Goal: Transaction & Acquisition: Obtain resource

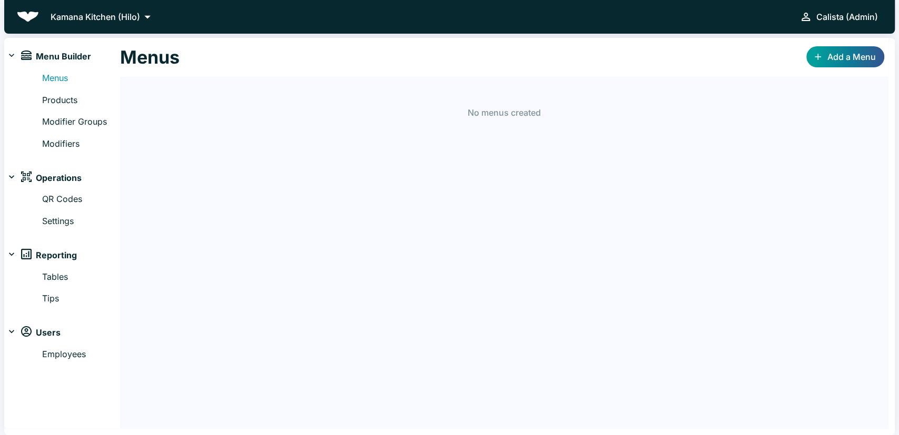
click at [131, 17] on p "Kamana Kitchen (Hilo)" at bounding box center [95, 17] width 89 height 13
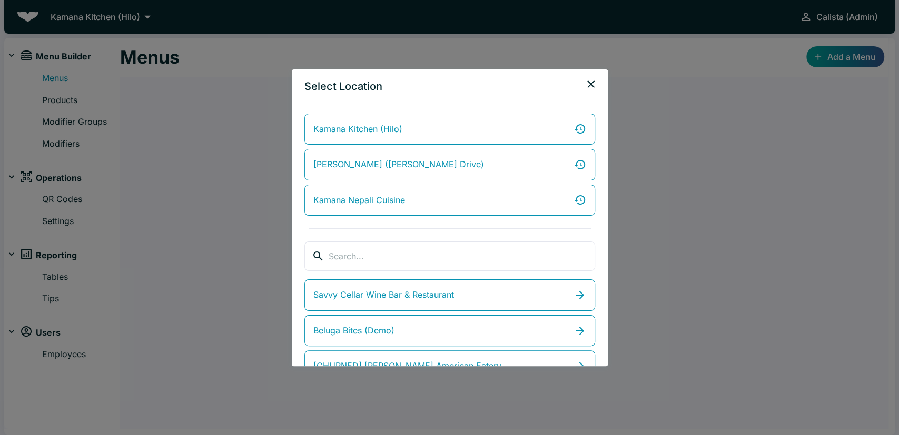
click at [392, 272] on div "Kamana Kitchen (Hilo) Kamana Kitchen (Ali'i Drive) Kamana Nepali Cuisine ​ ​ Sa…" at bounding box center [450, 234] width 316 height 263
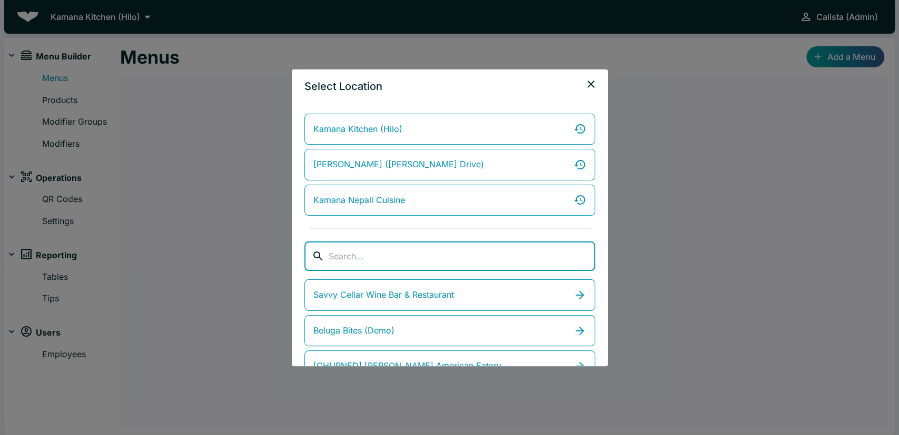
click at [405, 264] on input "search" at bounding box center [461, 256] width 266 height 29
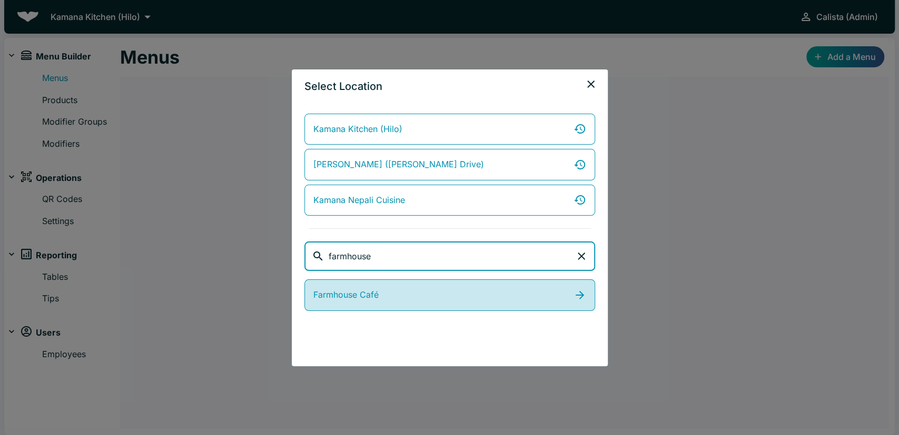
type input "farmhouse"
click at [392, 297] on link "Farmhouse Café" at bounding box center [449, 296] width 291 height 32
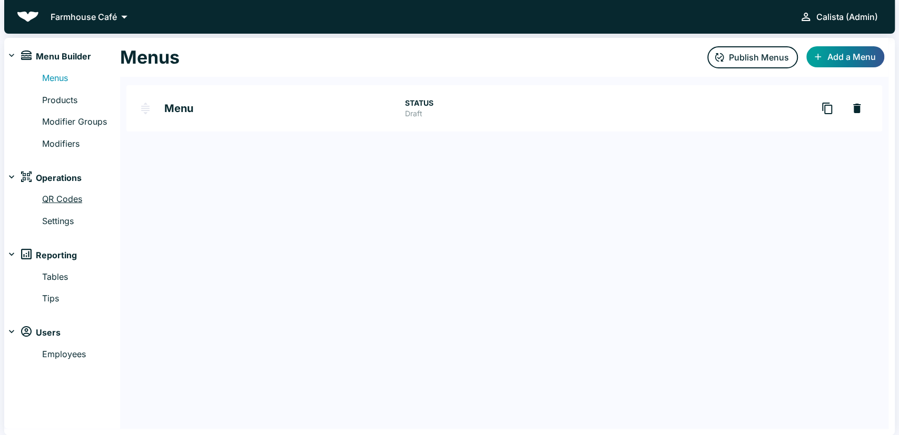
click at [65, 206] on link "QR Codes" at bounding box center [81, 200] width 78 height 14
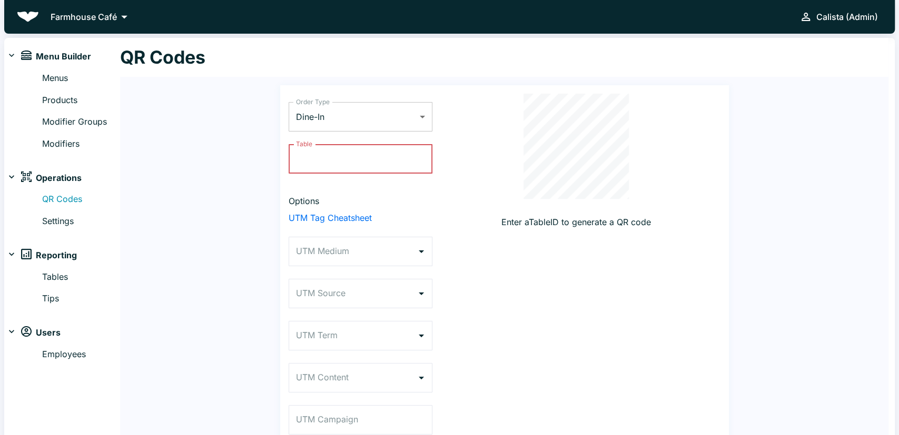
click at [376, 121] on body "Farmhouse Café Calista (Admin) Menu Builder Menus Products Modifier Groups Modi…" at bounding box center [449, 217] width 899 height 435
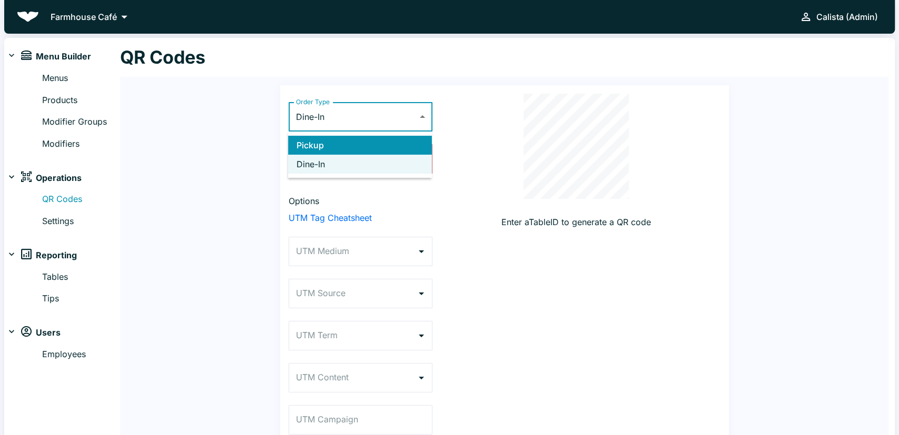
click at [361, 138] on li "Pickup" at bounding box center [360, 145] width 144 height 19
type input "PICKUP"
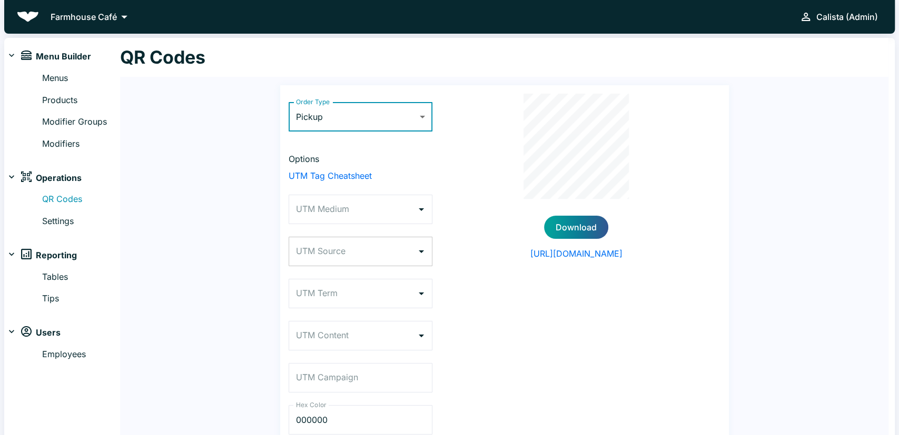
click at [356, 244] on input "UTM Source" at bounding box center [352, 252] width 118 height 20
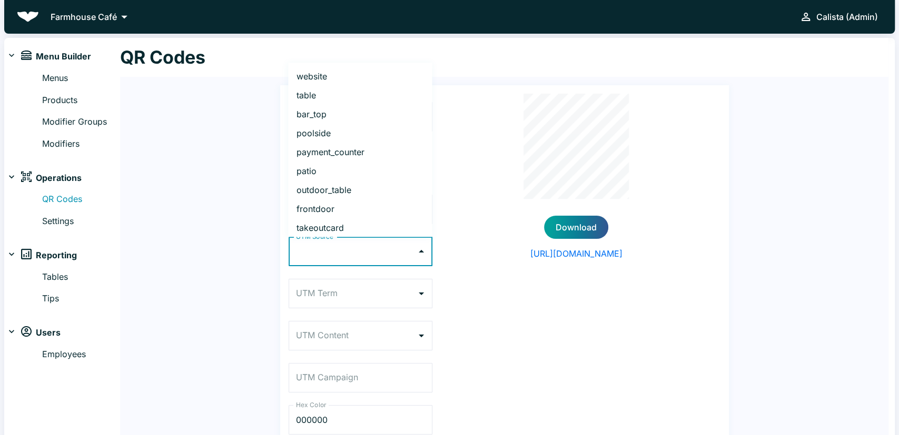
click at [462, 214] on div "Download [URL][DOMAIN_NAME]" at bounding box center [576, 271] width 288 height 354
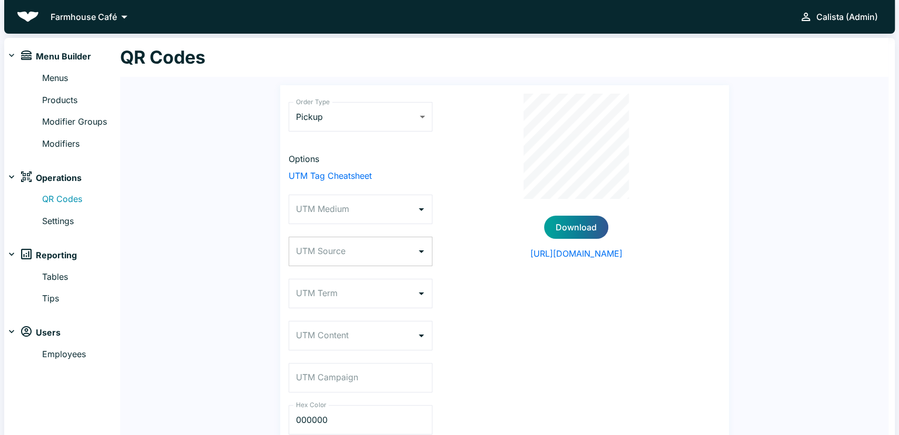
click at [360, 254] on input "UTM Source" at bounding box center [352, 252] width 118 height 20
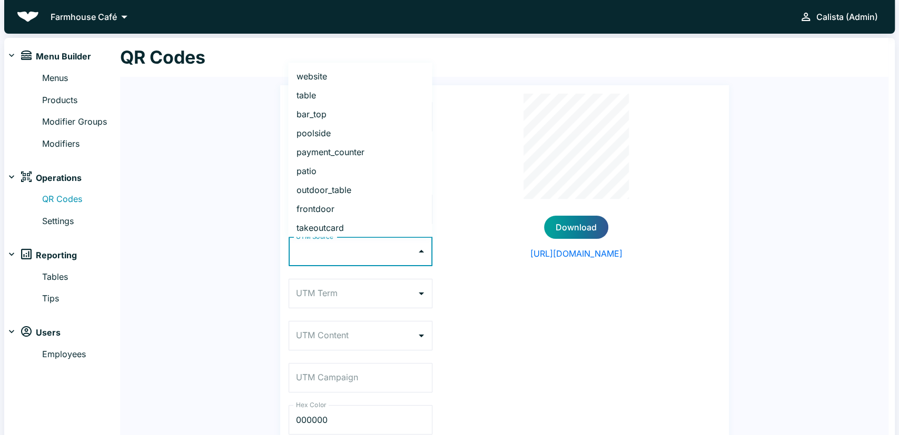
click at [355, 205] on li "frontdoor" at bounding box center [360, 209] width 144 height 19
type input "frontdoor"
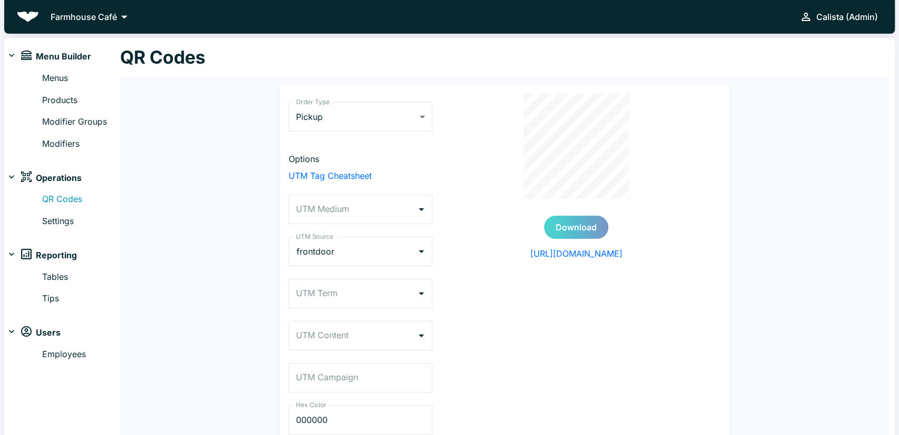
click at [574, 223] on button "Download" at bounding box center [576, 227] width 64 height 23
click at [405, 251] on icon "Clear" at bounding box center [407, 251] width 11 height 11
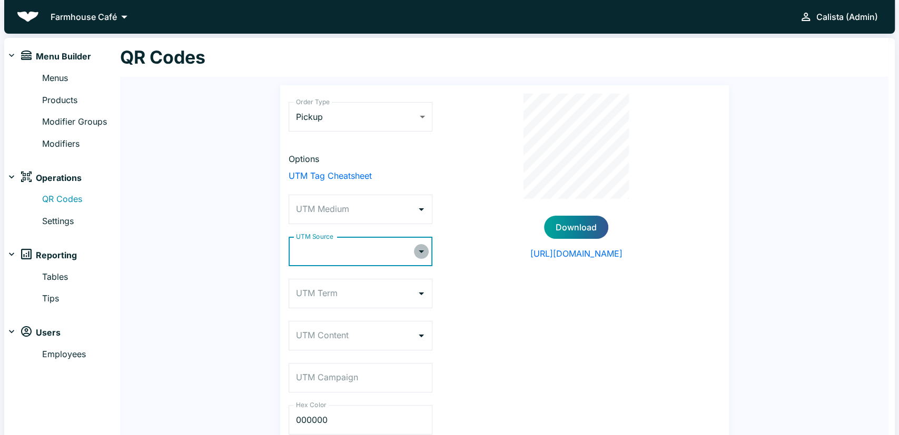
click at [419, 252] on icon "Open" at bounding box center [421, 251] width 13 height 13
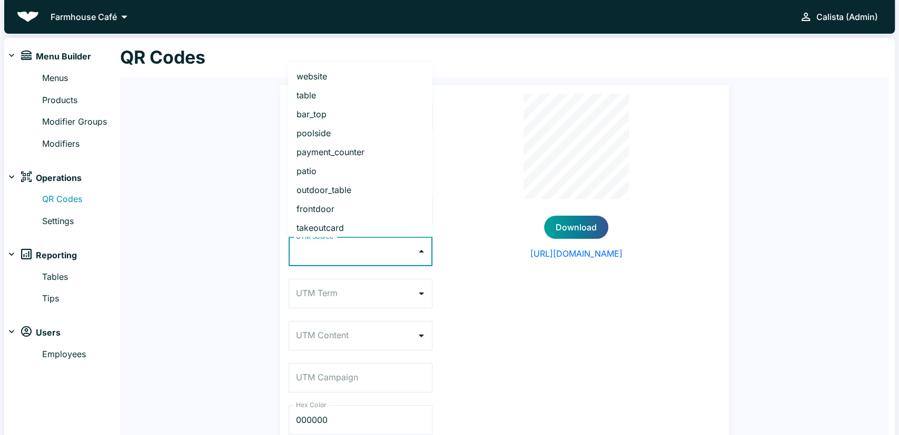
click at [367, 157] on li "payment_counter" at bounding box center [360, 152] width 144 height 19
type input "payment_counter"
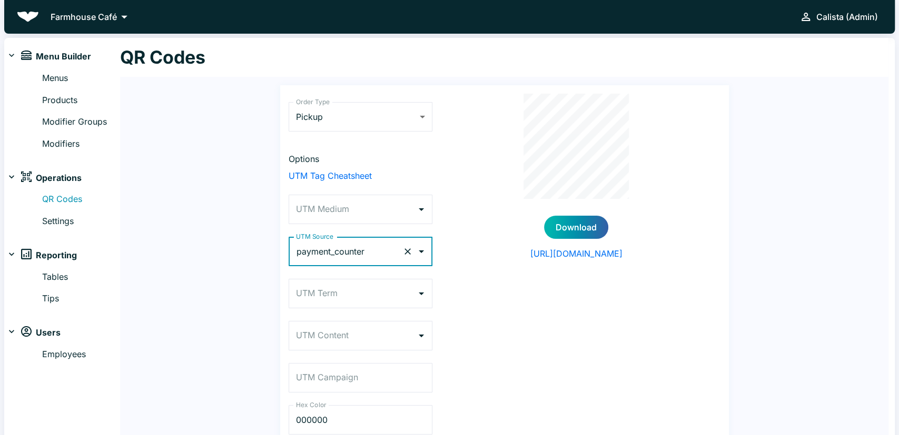
click at [579, 226] on button "Download" at bounding box center [576, 227] width 64 height 23
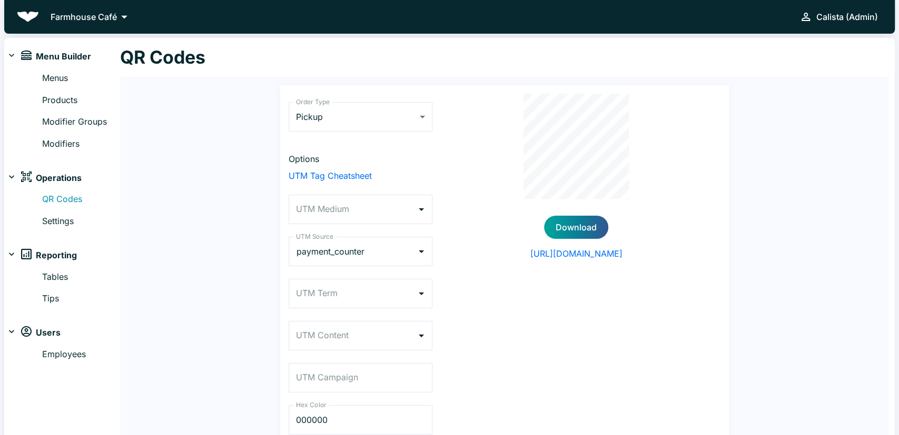
click at [58, 15] on p "Farmhouse Café" at bounding box center [84, 17] width 66 height 13
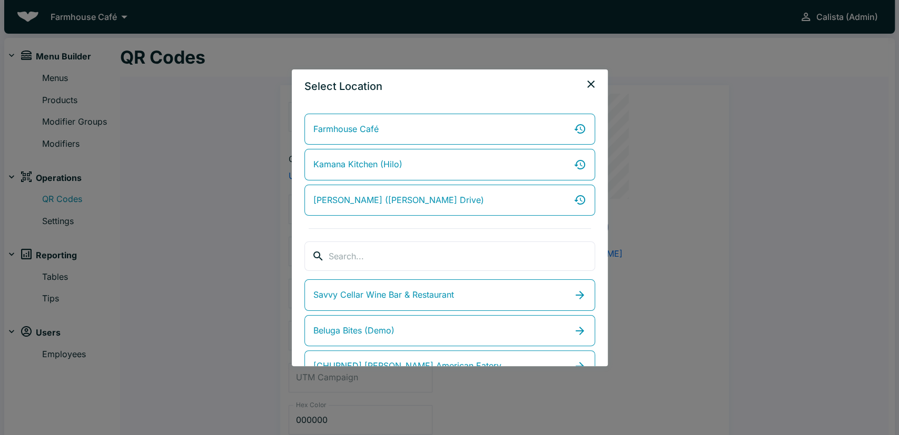
click at [183, 70] on div "Select Location Farmhouse Café [GEOGRAPHIC_DATA] (Hilo) Kamana Kitchen (Ali'i D…" at bounding box center [449, 217] width 899 height 435
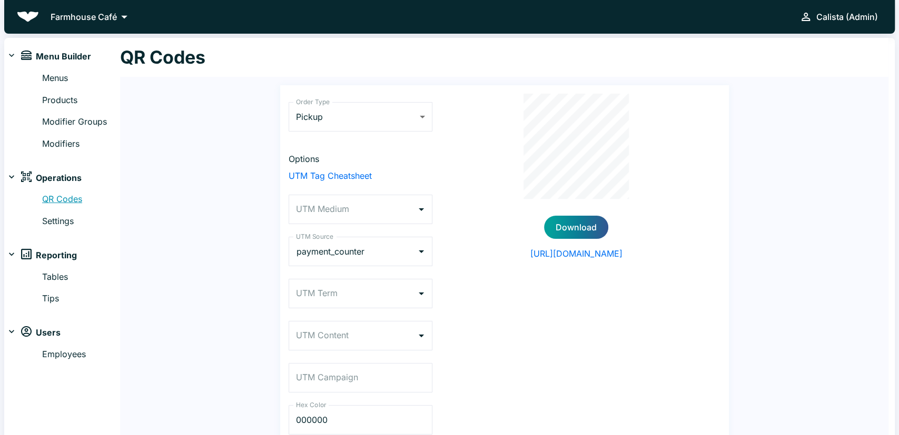
click at [68, 201] on link "QR Codes" at bounding box center [81, 200] width 78 height 14
click at [59, 76] on link "Menus" at bounding box center [81, 79] width 78 height 14
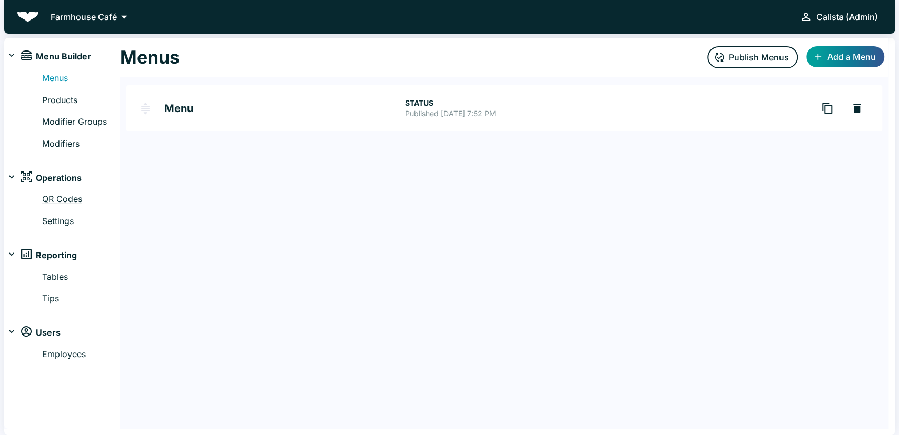
click at [66, 197] on link "QR Codes" at bounding box center [81, 200] width 78 height 14
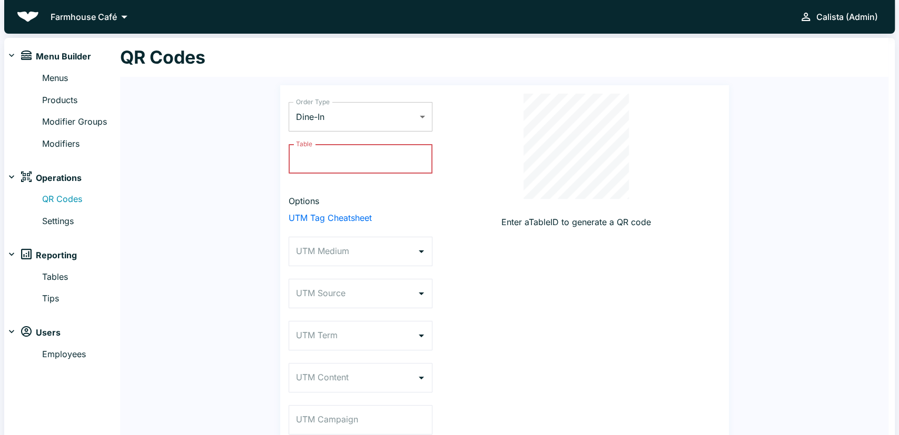
click at [371, 117] on body "Farmhouse Café Calista (Admin) Menu Builder Menus Products Modifier Groups Modi…" at bounding box center [449, 217] width 899 height 435
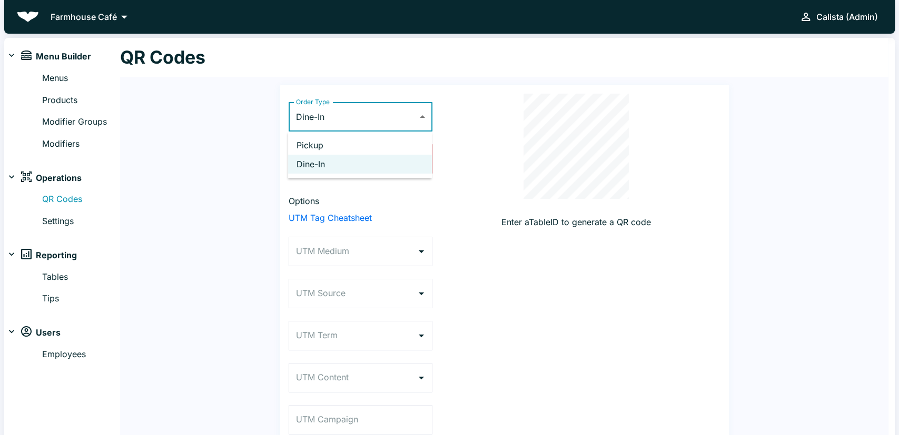
click at [445, 66] on div at bounding box center [449, 217] width 899 height 435
click at [354, 116] on body "Farmhouse Café Calista (Admin) Menu Builder Menus Products Modifier Groups Modi…" at bounding box center [449, 217] width 899 height 435
click at [333, 146] on li "Pickup" at bounding box center [360, 145] width 144 height 19
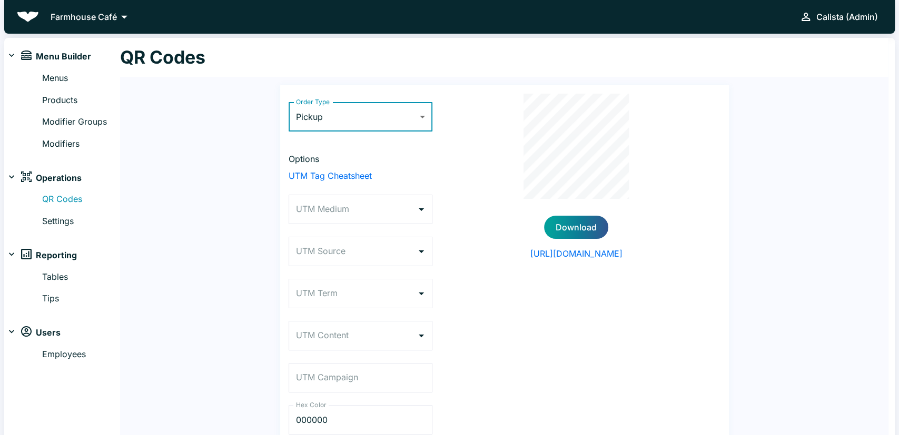
click at [416, 129] on body "Farmhouse Café Calista (Admin) Menu Builder Menus Products Modifier Groups Modi…" at bounding box center [449, 217] width 899 height 435
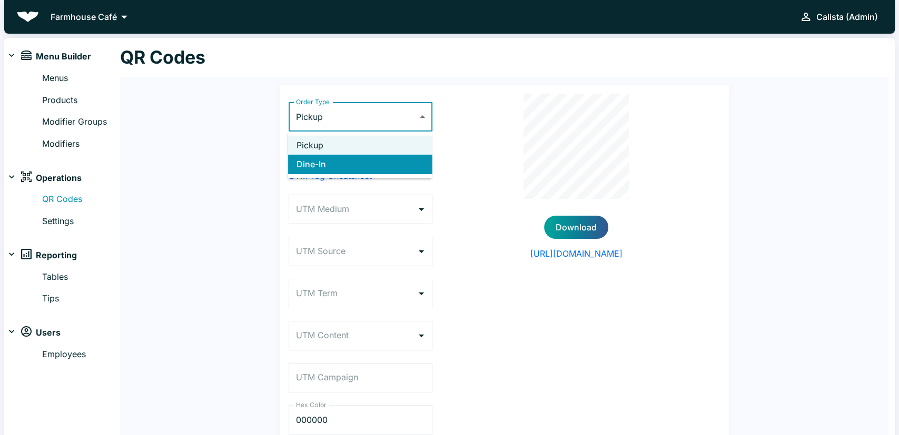
click at [345, 166] on li "Dine-In" at bounding box center [360, 164] width 144 height 19
type input "DINE_IN"
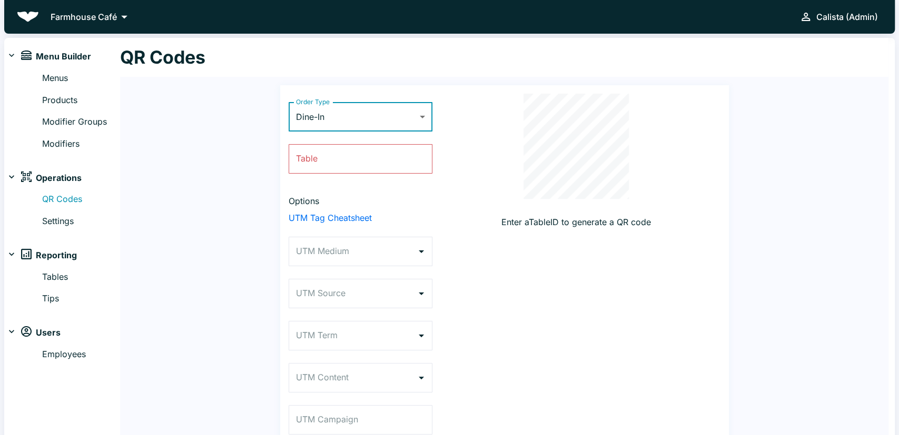
click at [335, 135] on div "Order Type Dine-In DINE_IN Order Type Table Table Options UTM Tag Cheatsheet UT…" at bounding box center [360, 292] width 144 height 396
click at [322, 164] on input "Table" at bounding box center [360, 158] width 144 height 29
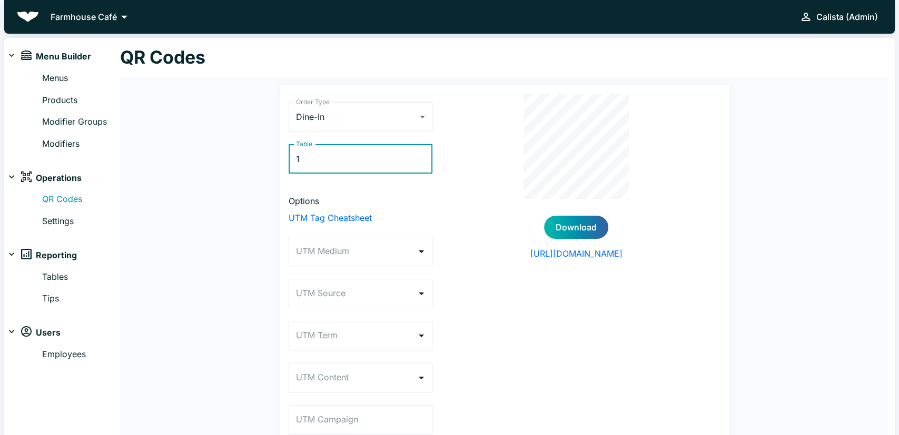
type input "1"
click at [552, 232] on button "Download" at bounding box center [576, 227] width 64 height 23
